Goal: Task Accomplishment & Management: Manage account settings

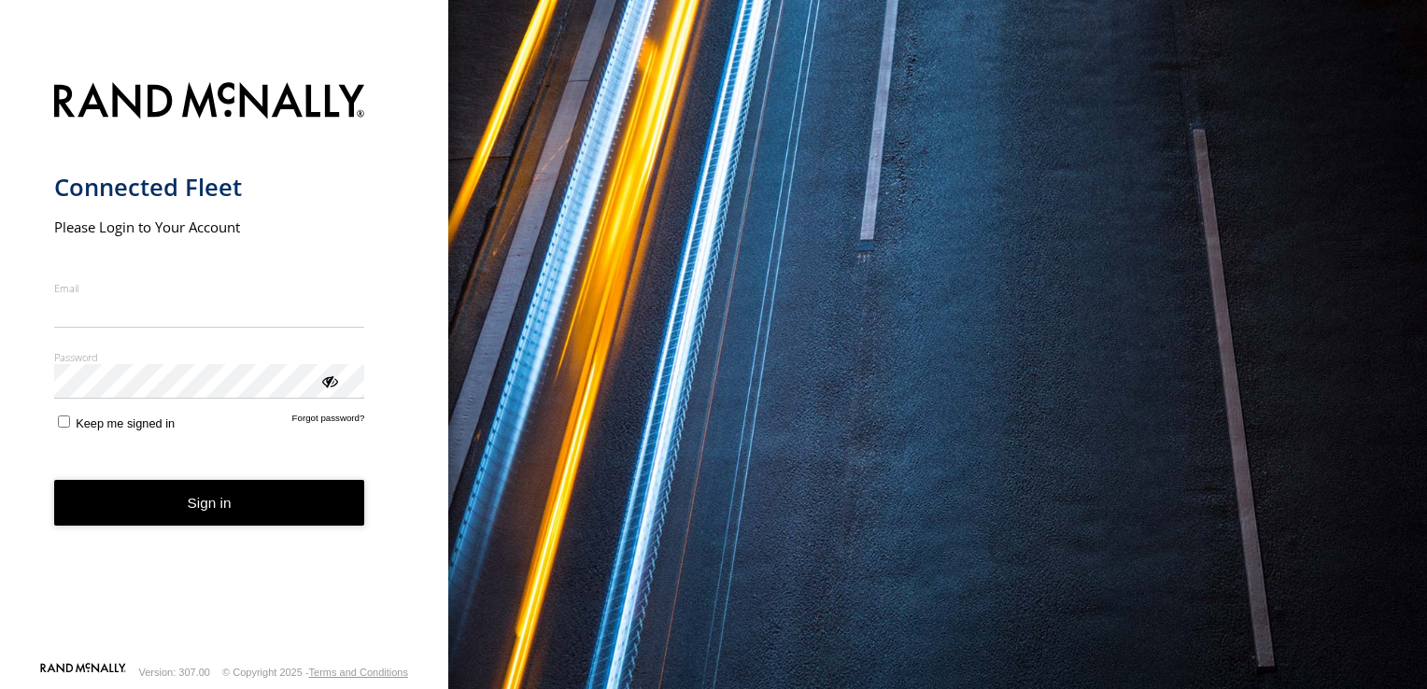
type input "**********"
click at [191, 511] on button "Sign in" at bounding box center [209, 503] width 311 height 46
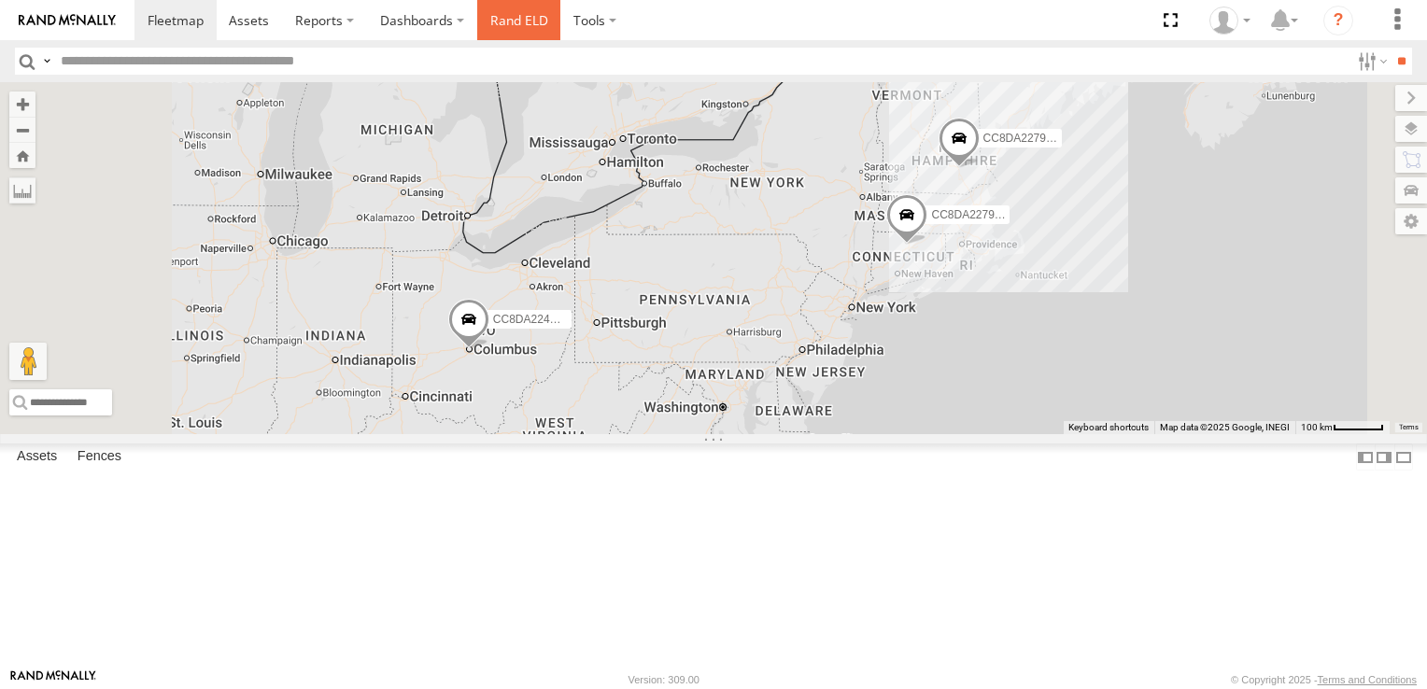
click at [519, 22] on link "Rand ELD" at bounding box center [519, 20] width 84 height 40
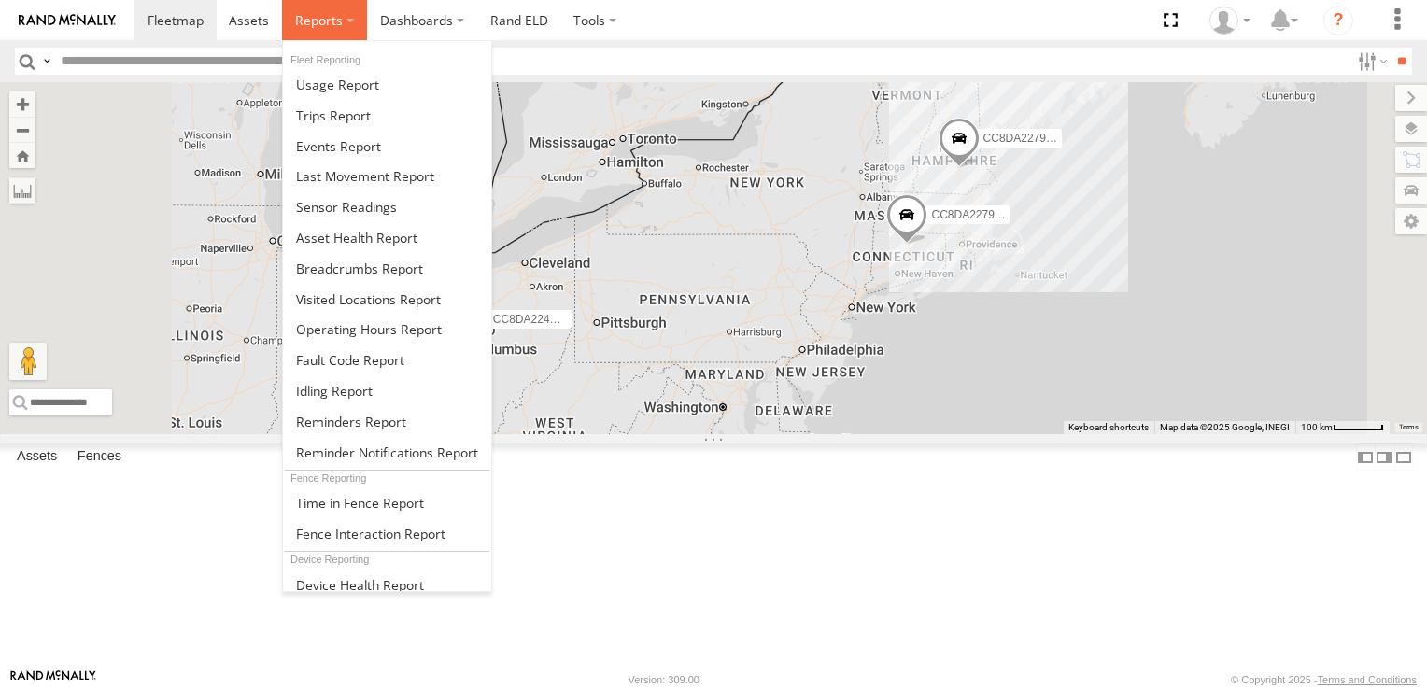
click at [346, 16] on label at bounding box center [324, 20] width 85 height 40
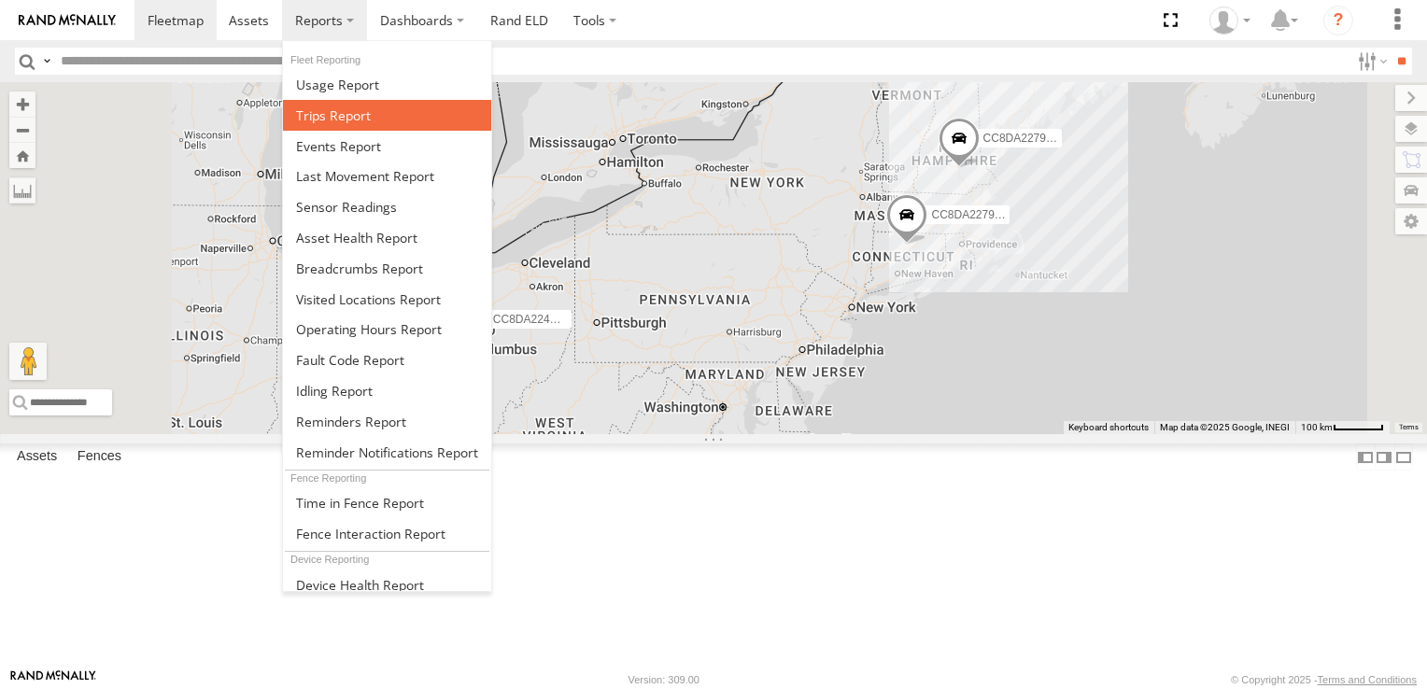
click at [357, 110] on span at bounding box center [333, 115] width 75 height 18
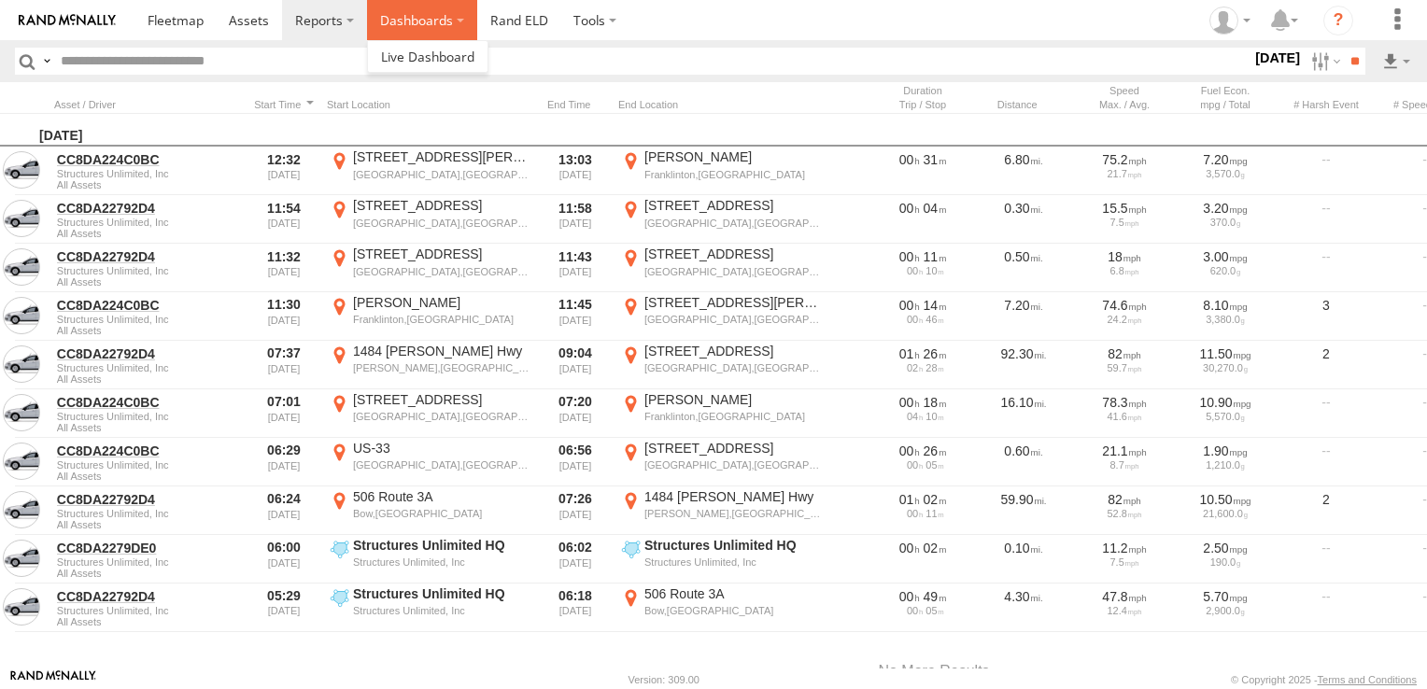
click at [420, 21] on label "Dashboards" at bounding box center [422, 20] width 110 height 40
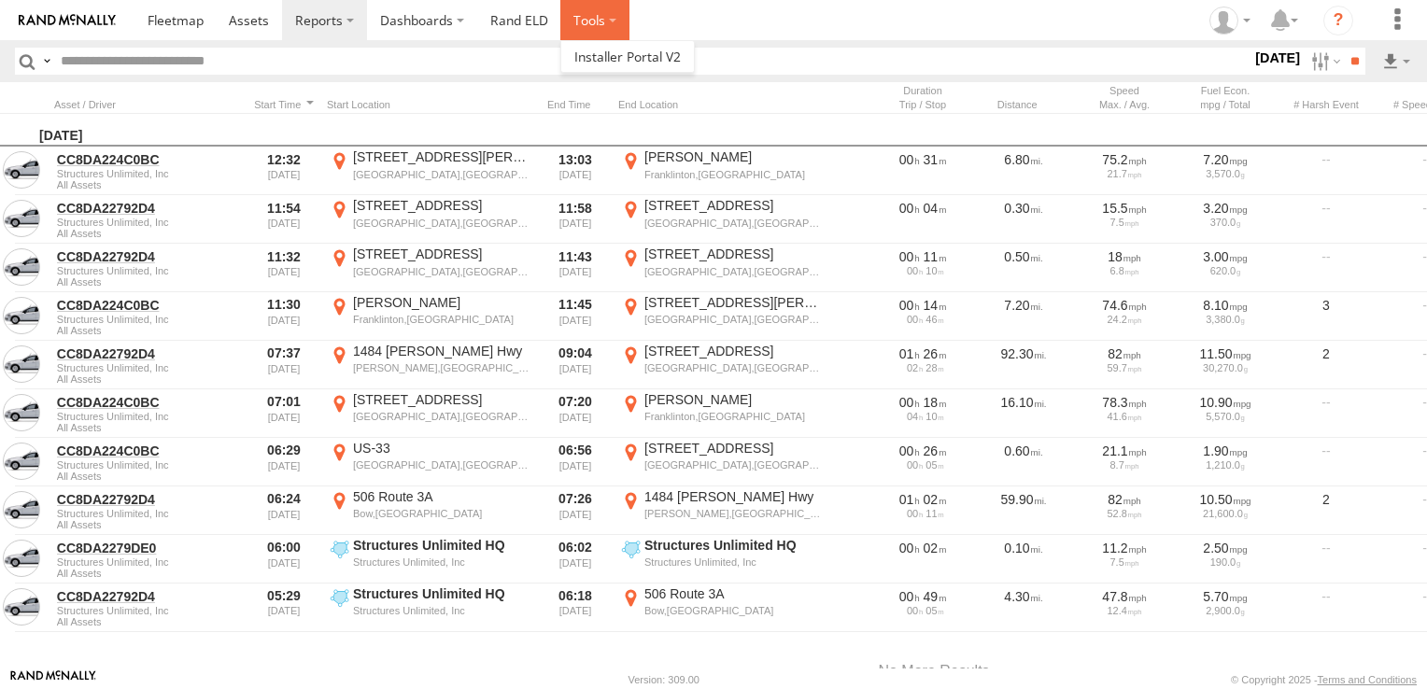
click at [598, 21] on label at bounding box center [594, 20] width 69 height 40
click at [518, 24] on link "Rand ELD" at bounding box center [519, 20] width 84 height 40
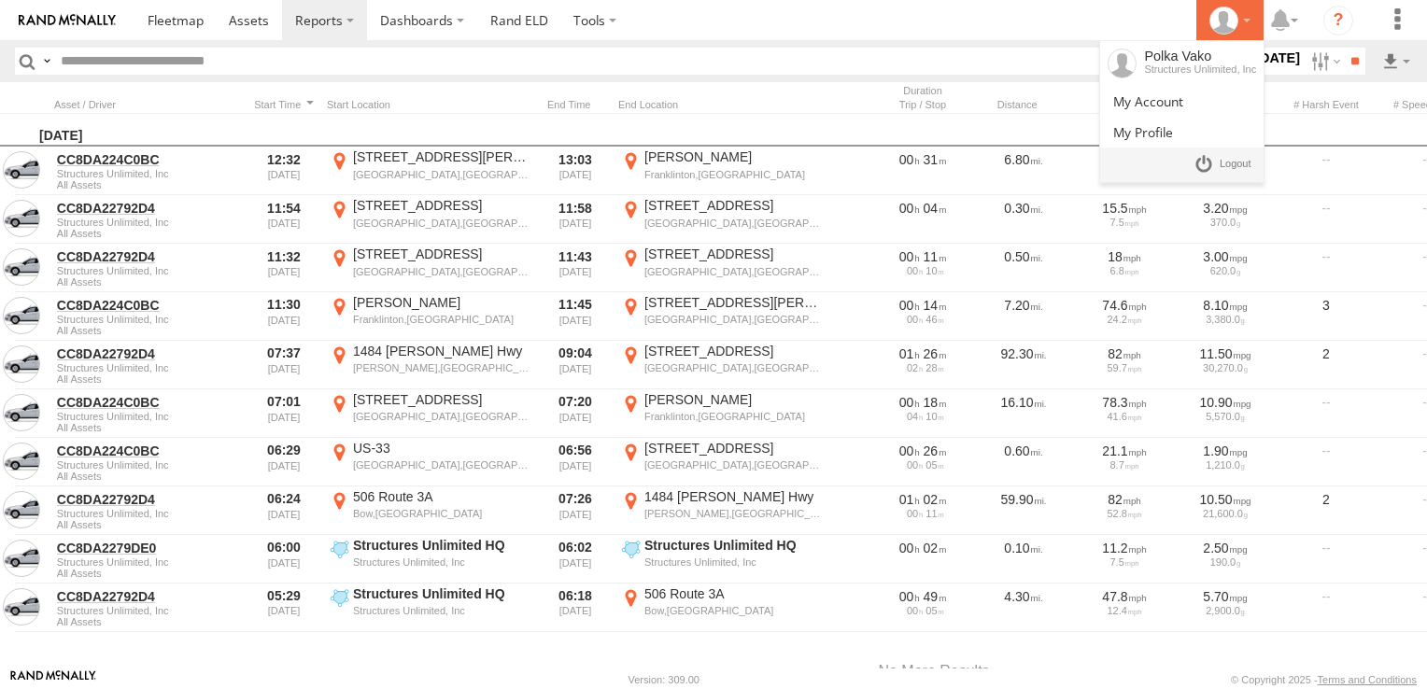
click at [1237, 21] on icon at bounding box center [1224, 21] width 28 height 28
click at [1241, 161] on span at bounding box center [1236, 164] width 32 height 21
